Goal: Transaction & Acquisition: Purchase product/service

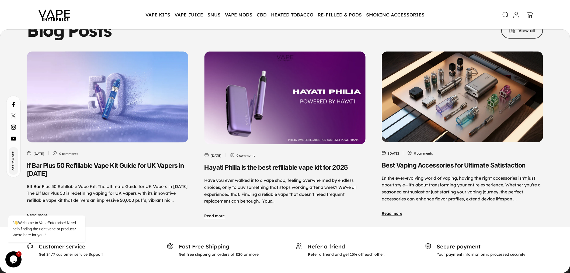
scroll to position [2797, 0]
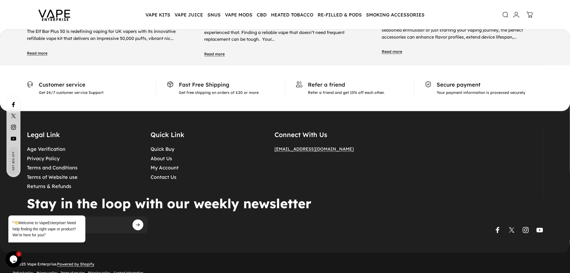
drag, startPoint x: 262, startPoint y: 136, endPoint x: 389, endPoint y: 135, distance: 126.6
click at [389, 135] on div "Legal Link Age Verification Privacy Policy Terms and Conditions Terms of Websit…" at bounding box center [285, 163] width 516 height 67
drag, startPoint x: 346, startPoint y: 163, endPoint x: 348, endPoint y: 153, distance: 10.1
click at [346, 162] on details "Connect With Us [EMAIL_ADDRESS][DOMAIN_NAME]" at bounding box center [334, 163] width 121 height 67
drag, startPoint x: 352, startPoint y: 137, endPoint x: 273, endPoint y: 138, distance: 78.9
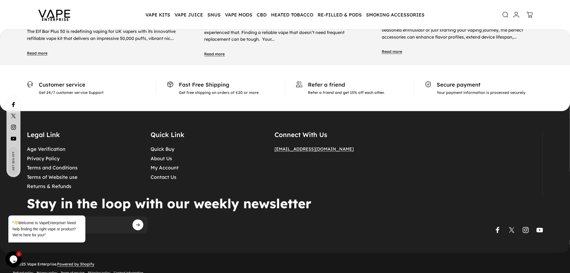
click at [273, 138] on div "Legal Link Age Verification Privacy Policy Terms and Conditions Terms of Websit…" at bounding box center [285, 163] width 516 height 67
copy span "[EMAIL_ADDRESS][DOMAIN_NAME]"
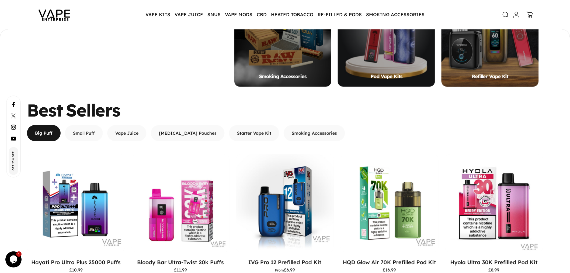
scroll to position [568, 0]
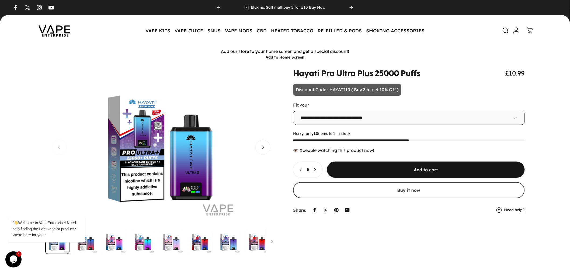
scroll to position [30, 0]
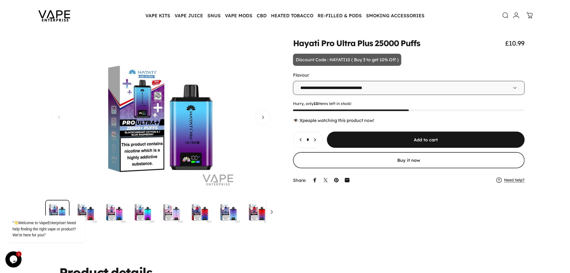
click at [265, 214] on img "Go to item" at bounding box center [257, 212] width 24 height 24
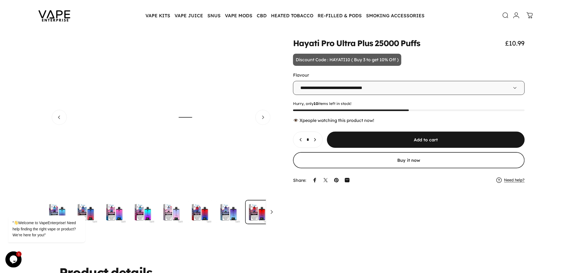
click at [268, 212] on img "Go to item" at bounding box center [257, 212] width 24 height 24
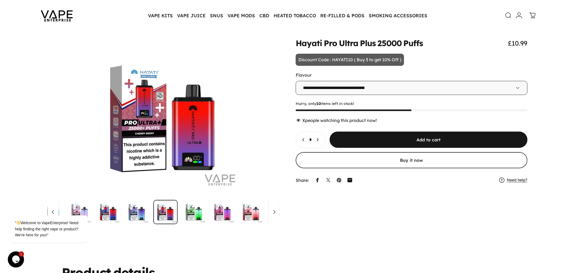
scroll to position [0, 96]
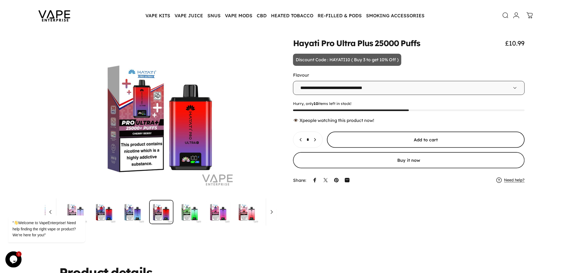
click at [372, 135] on span "submit" at bounding box center [426, 139] width 297 height 32
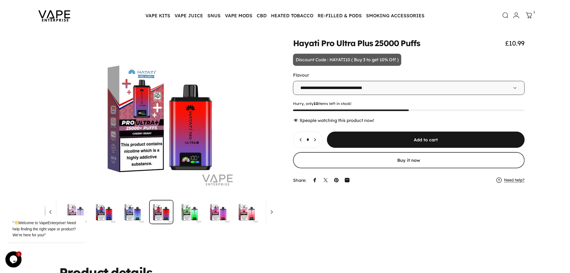
click at [526, 15] on icon at bounding box center [529, 15] width 6 height 6
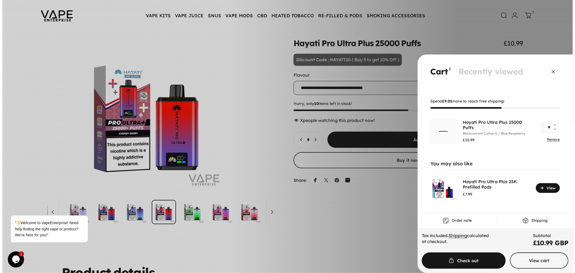
scroll to position [0, 1623]
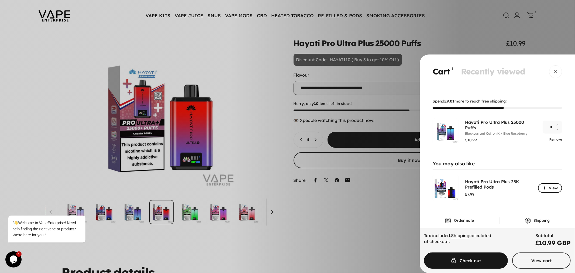
click at [542, 187] on span "Cart" at bounding box center [550, 187] width 36 height 19
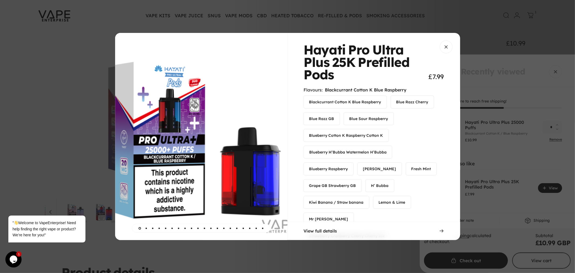
scroll to position [0, 0]
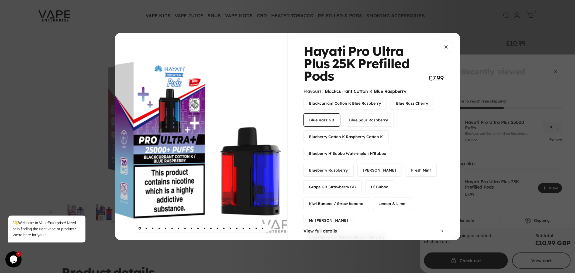
click at [323, 120] on label "Blue Razz GB" at bounding box center [322, 120] width 36 height 12
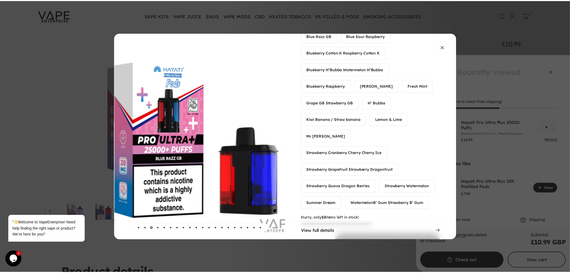
scroll to position [141, 0]
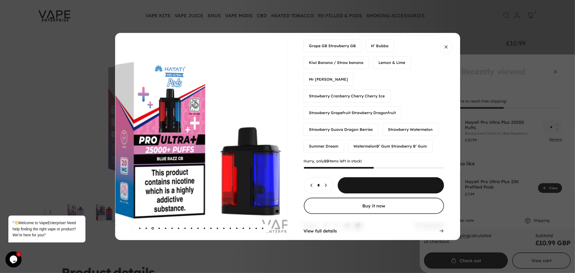
drag, startPoint x: 374, startPoint y: 170, endPoint x: 380, endPoint y: 170, distance: 6.0
click at [374, 170] on span "Choose options for Hayati Pro Ultra Plus 25K Prefilled Pods" at bounding box center [390, 160] width 159 height 32
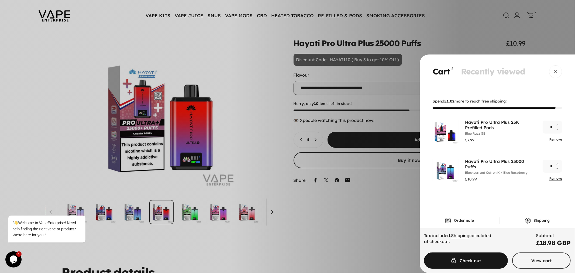
click at [554, 138] on link "Remove" at bounding box center [555, 139] width 13 height 4
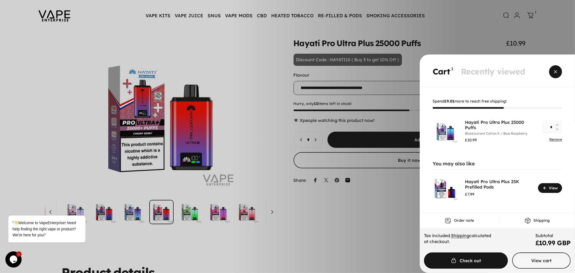
click at [556, 71] on span "Close" at bounding box center [554, 72] width 19 height 26
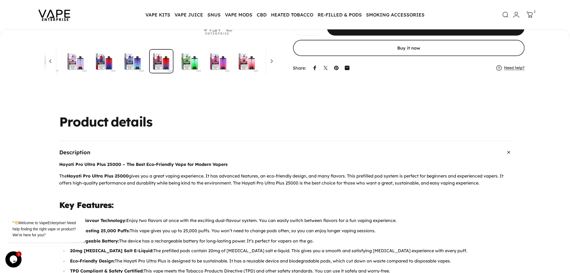
scroll to position [178, 0]
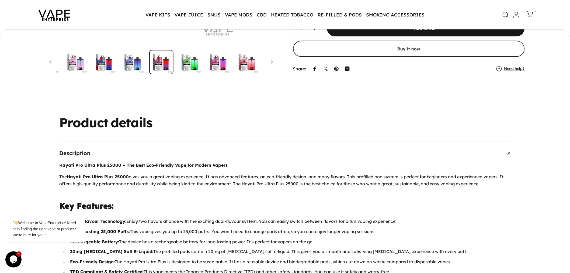
click at [531, 12] on icon at bounding box center [530, 14] width 6 height 6
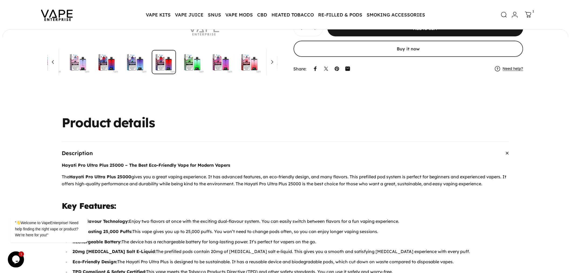
scroll to position [0, 1623]
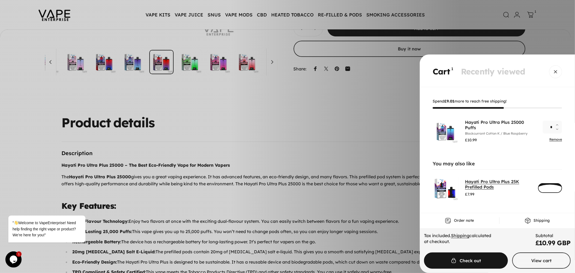
click at [489, 183] on link "Hayati Pro Ultra Plus 25K Prefilled Pods" at bounding box center [492, 184] width 54 height 11
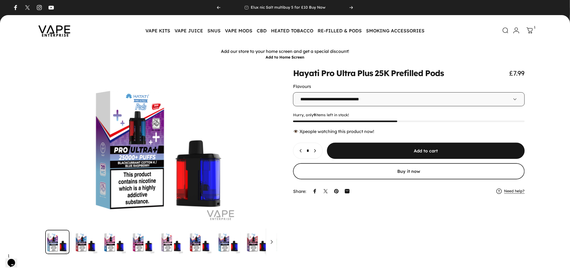
click at [341, 103] on select "**********" at bounding box center [409, 99] width 232 height 14
click at [312, 85] on div "Flavours" at bounding box center [409, 85] width 232 height 5
